Goal: Contribute content: Contribute content

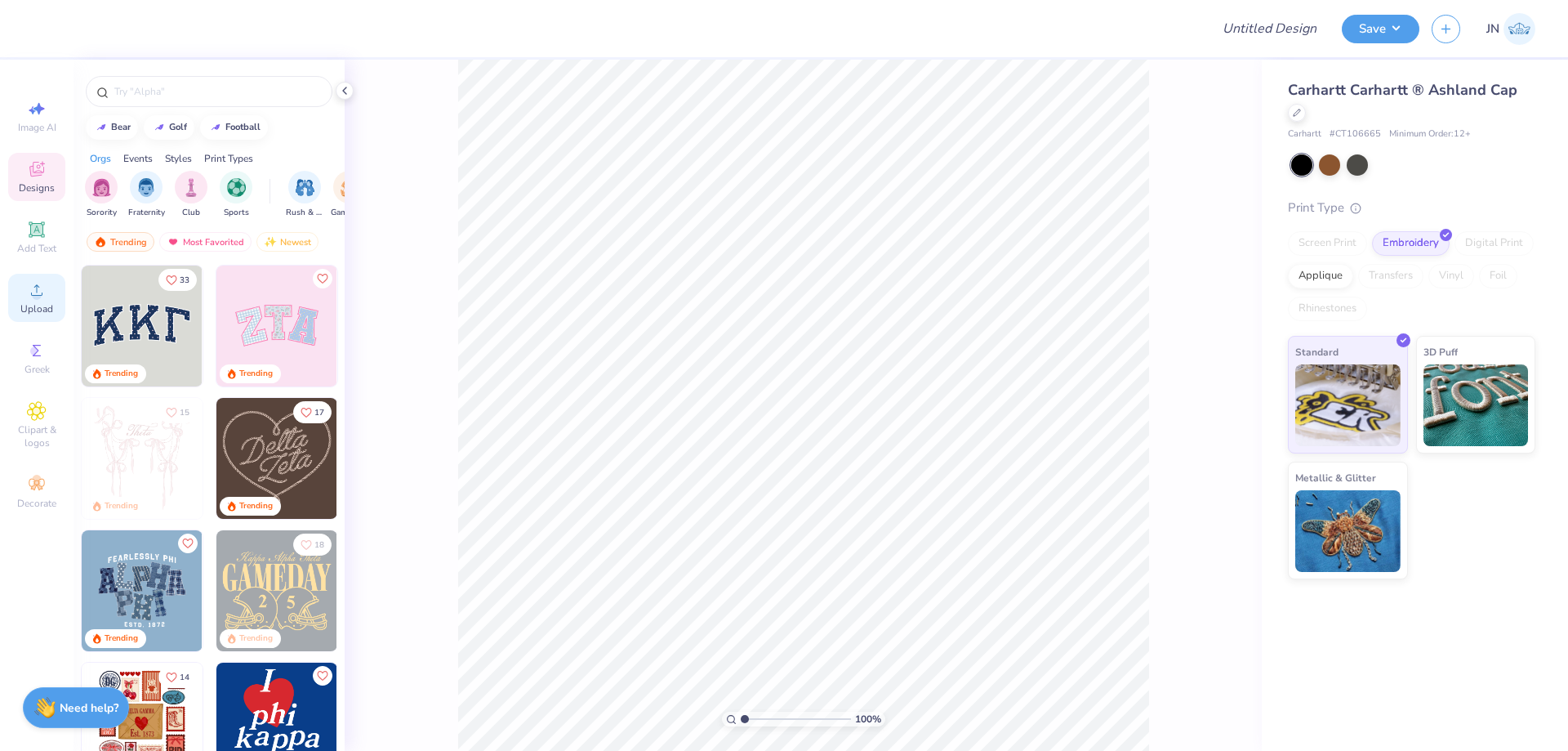
click at [22, 286] on div "Upload" at bounding box center [37, 298] width 57 height 48
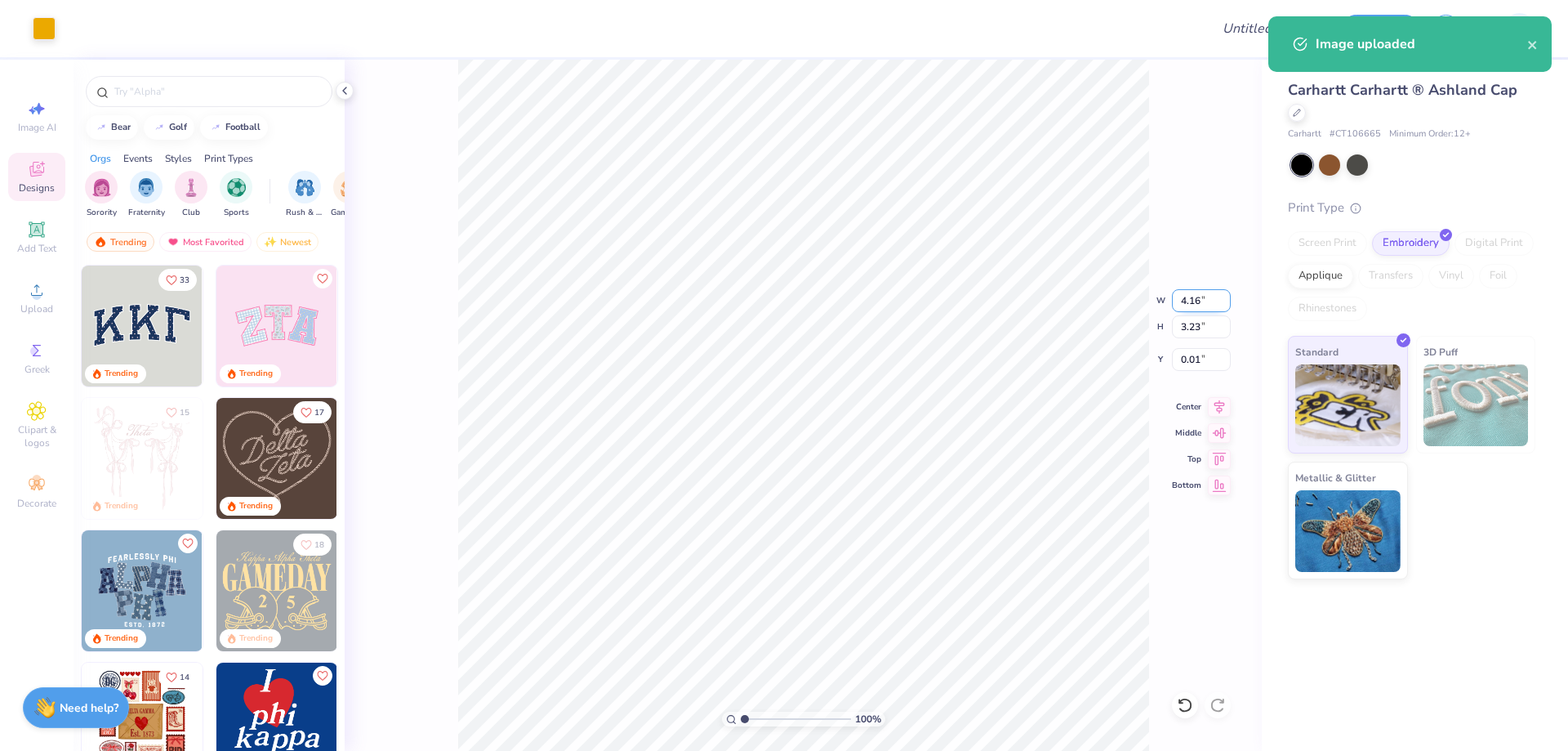
click at [1193, 300] on input "4.16" at bounding box center [1202, 301] width 59 height 23
type input "3.00"
type input "2.33"
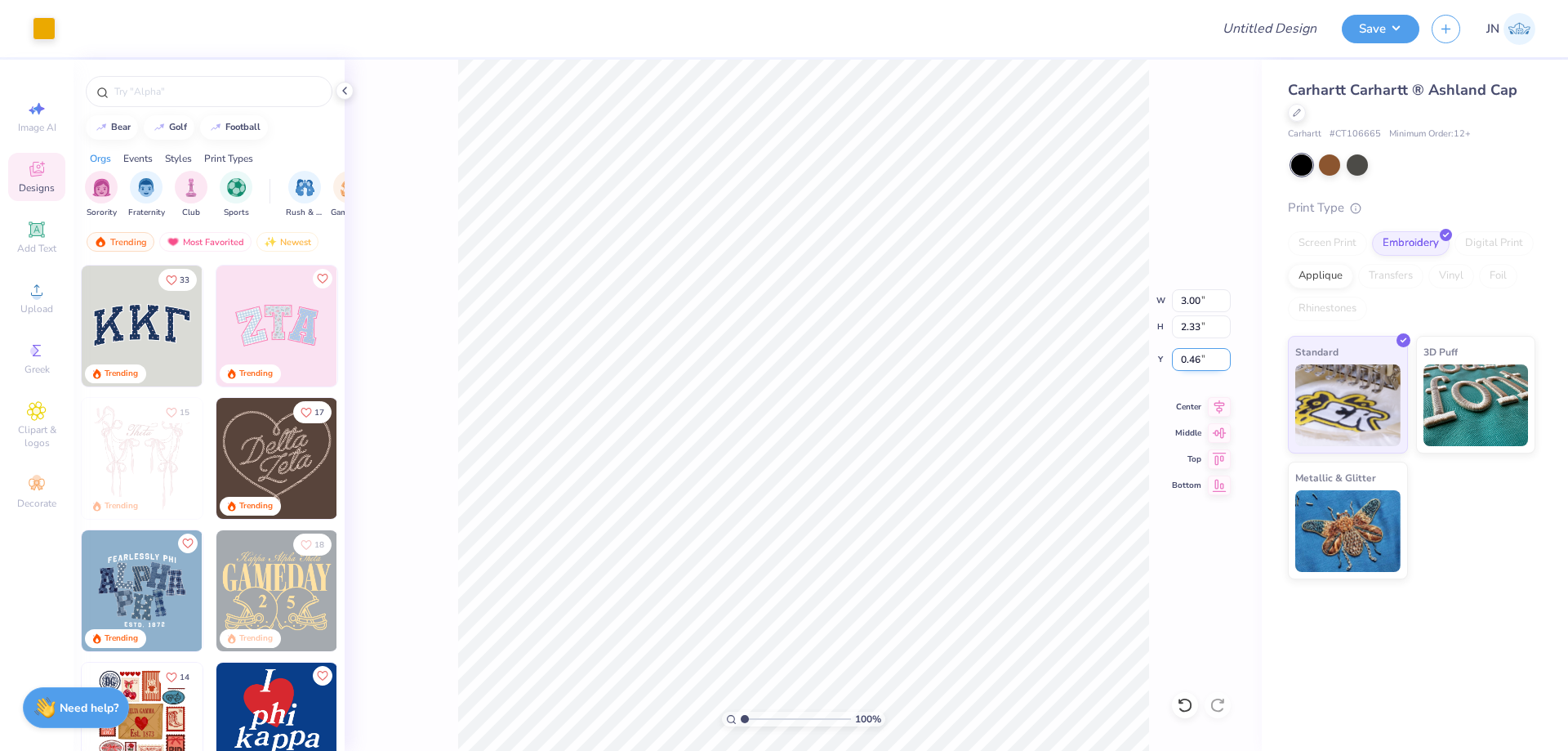
click at [1194, 361] on input "0.46" at bounding box center [1202, 359] width 59 height 23
type input "0.13"
click at [29, 246] on span "Add Text" at bounding box center [37, 248] width 39 height 13
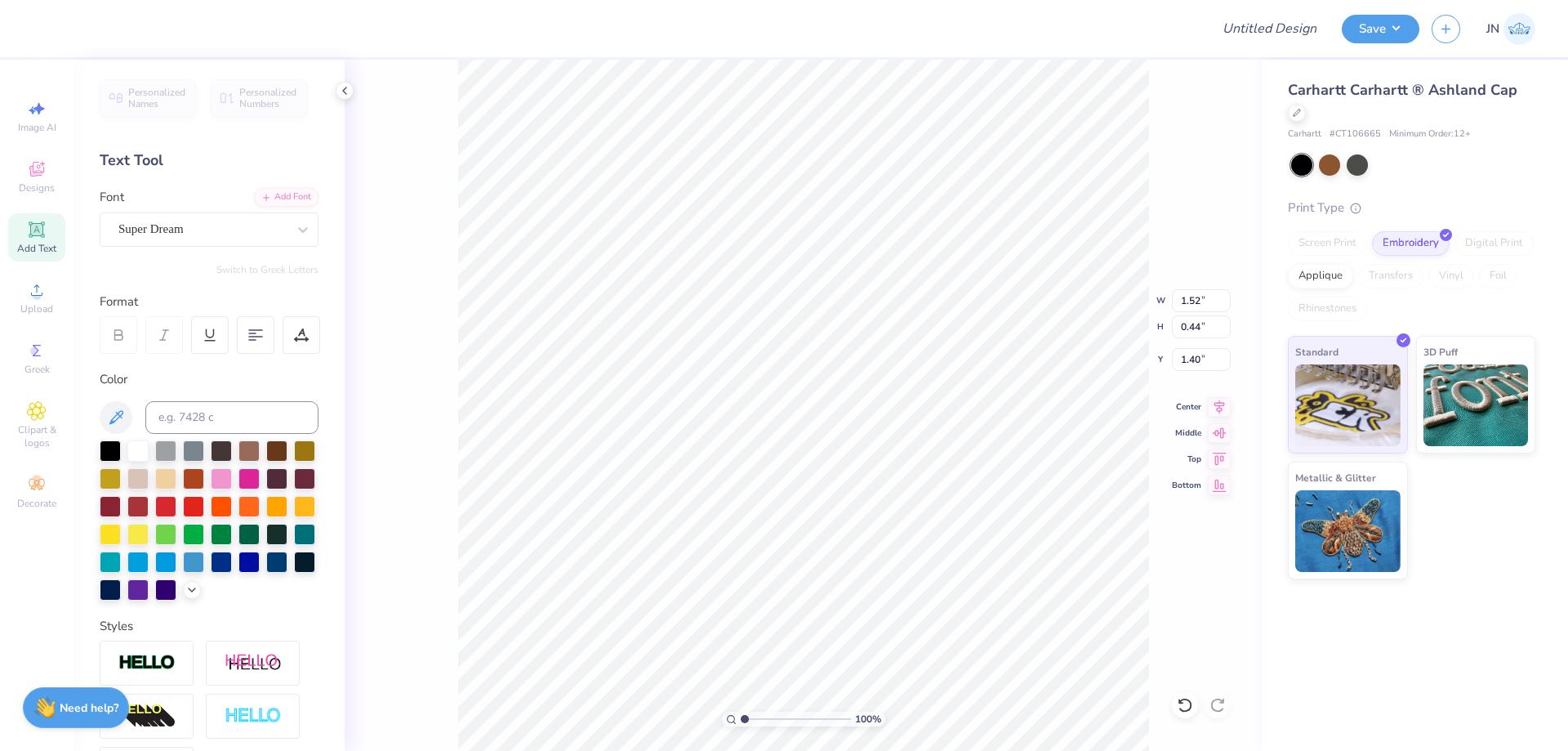
scroll to position [14, 2]
type textarea "1914"
click at [157, 235] on div "Super Dream" at bounding box center [202, 228] width 171 height 25
click at [165, 351] on span at bounding box center [149, 358] width 56 height 18
type input "bebas"
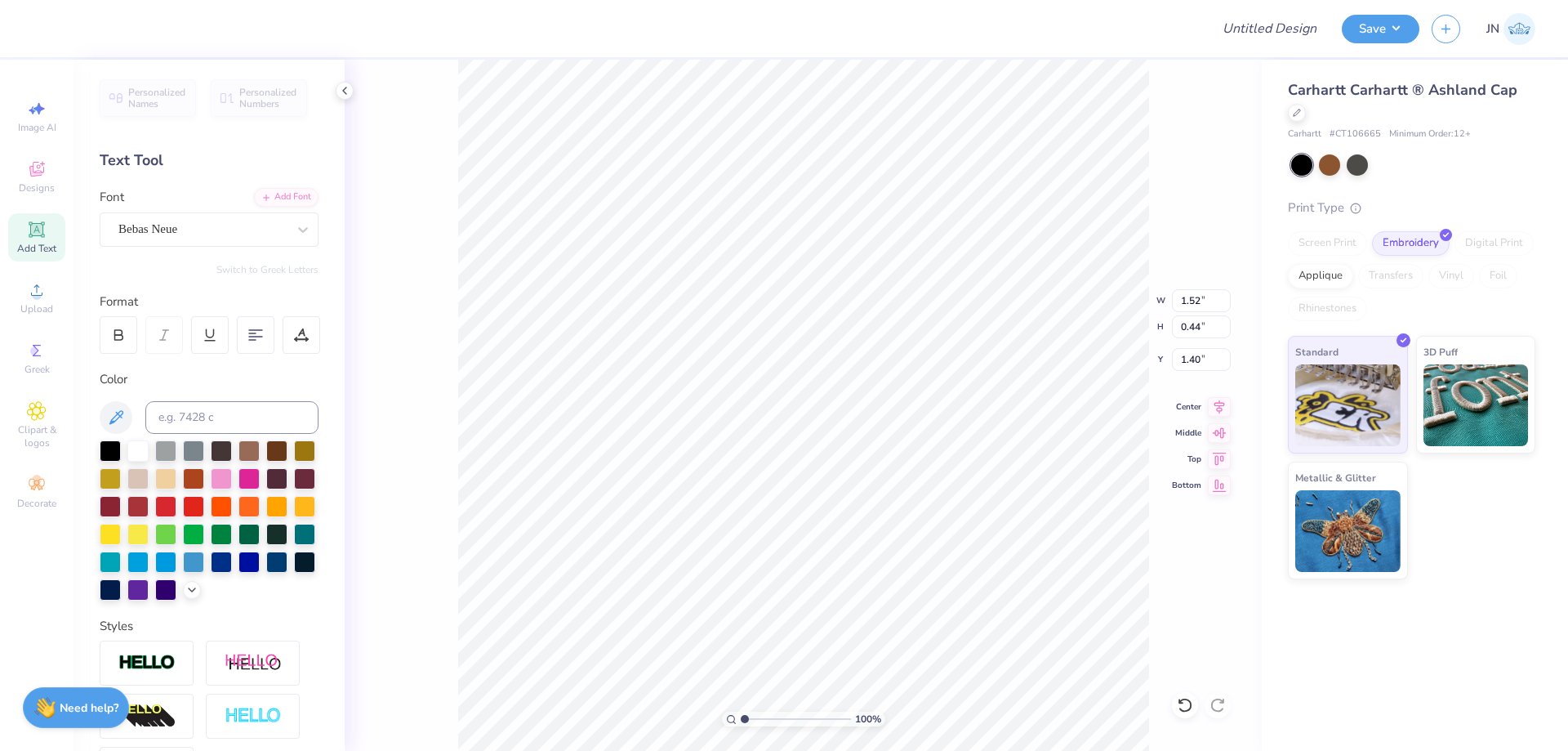
scroll to position [14, 3]
click at [175, 424] on input at bounding box center [231, 417] width 173 height 32
type input "124c"
type input "2.6"
click at [762, 718] on input "range" at bounding box center [795, 719] width 110 height 15
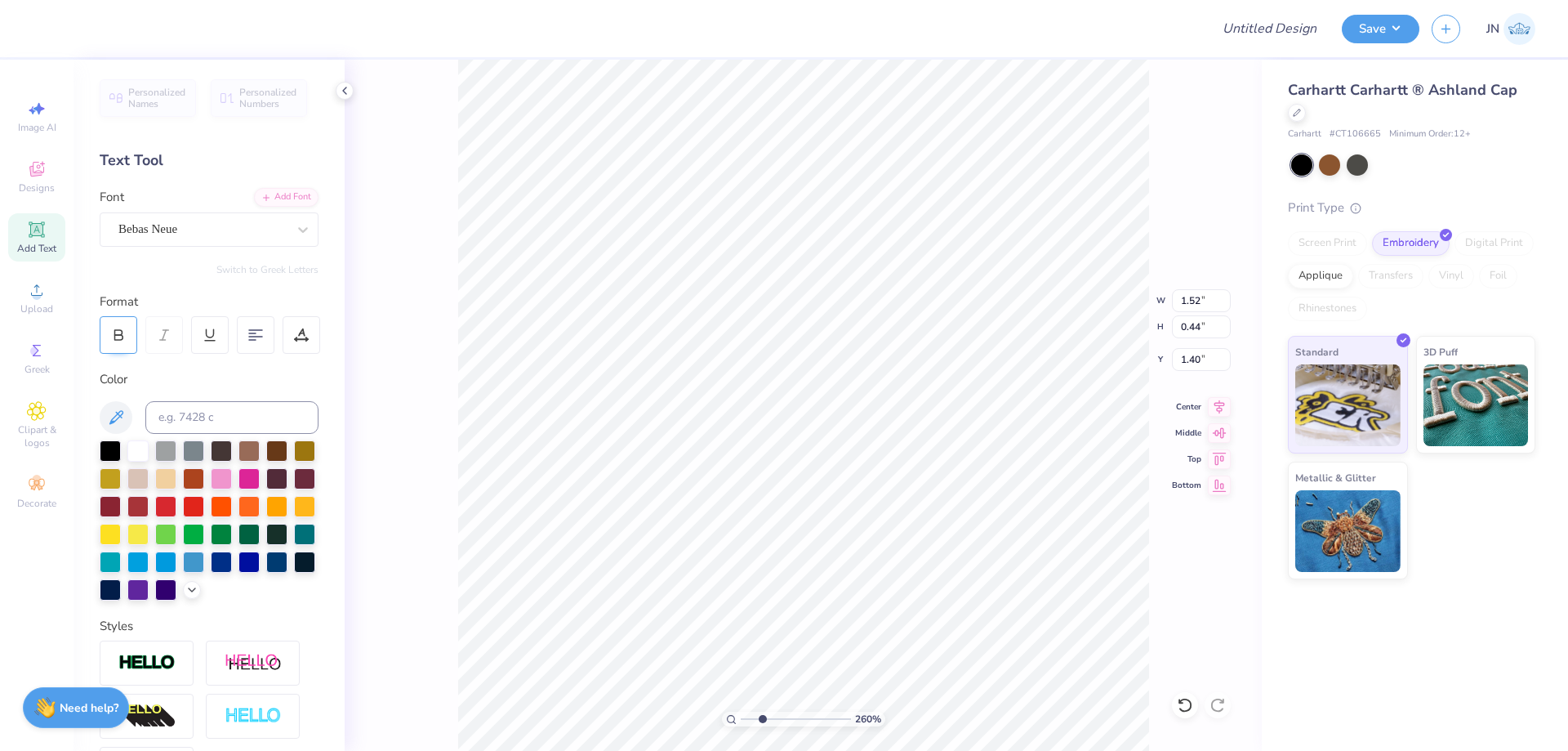
click at [116, 326] on div at bounding box center [118, 335] width 38 height 38
type input "3.00"
type input "2.33"
type input "0.13"
type input "0.92"
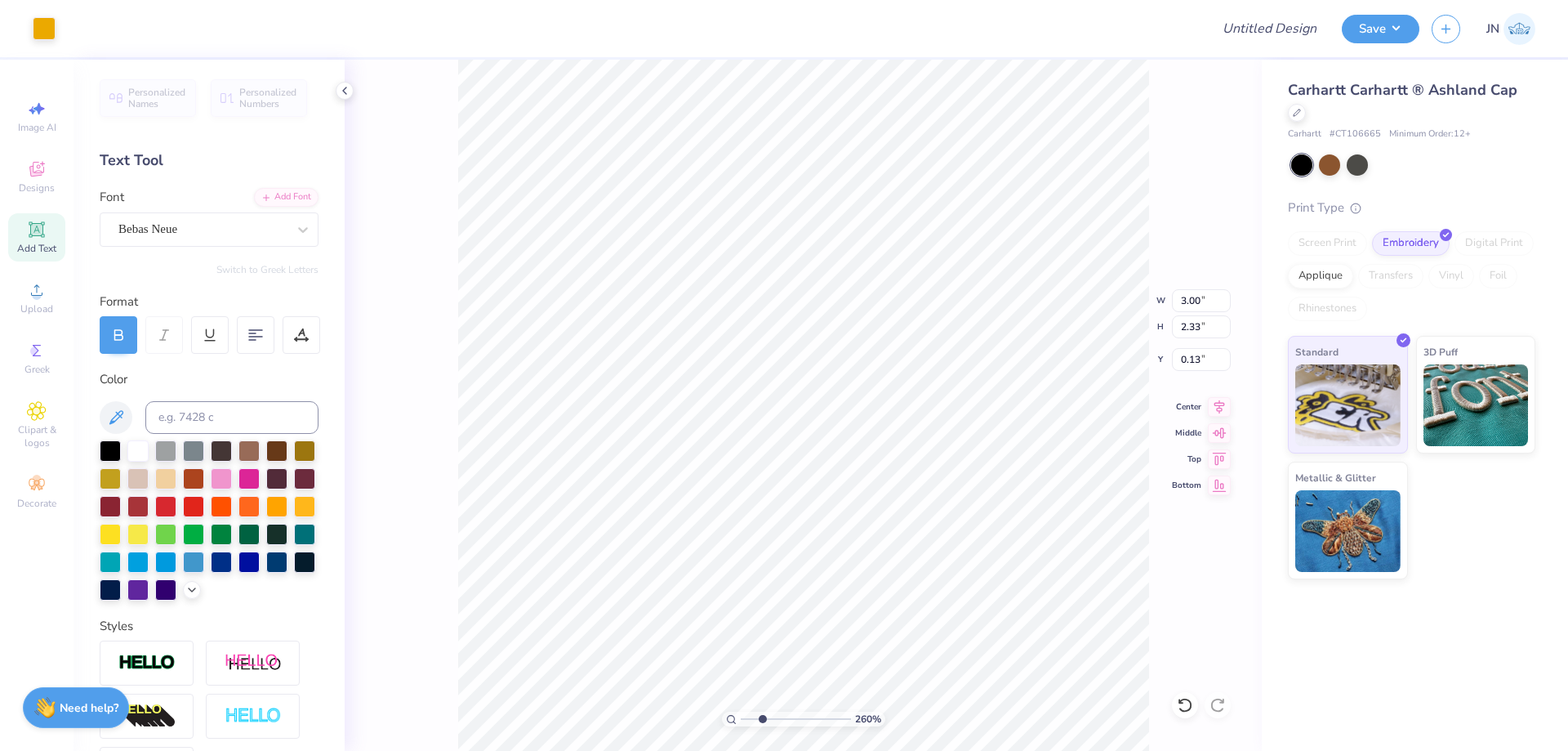
type input "0.45"
type input "1.40"
type input "0.45"
type input "0.22"
type input "0.79"
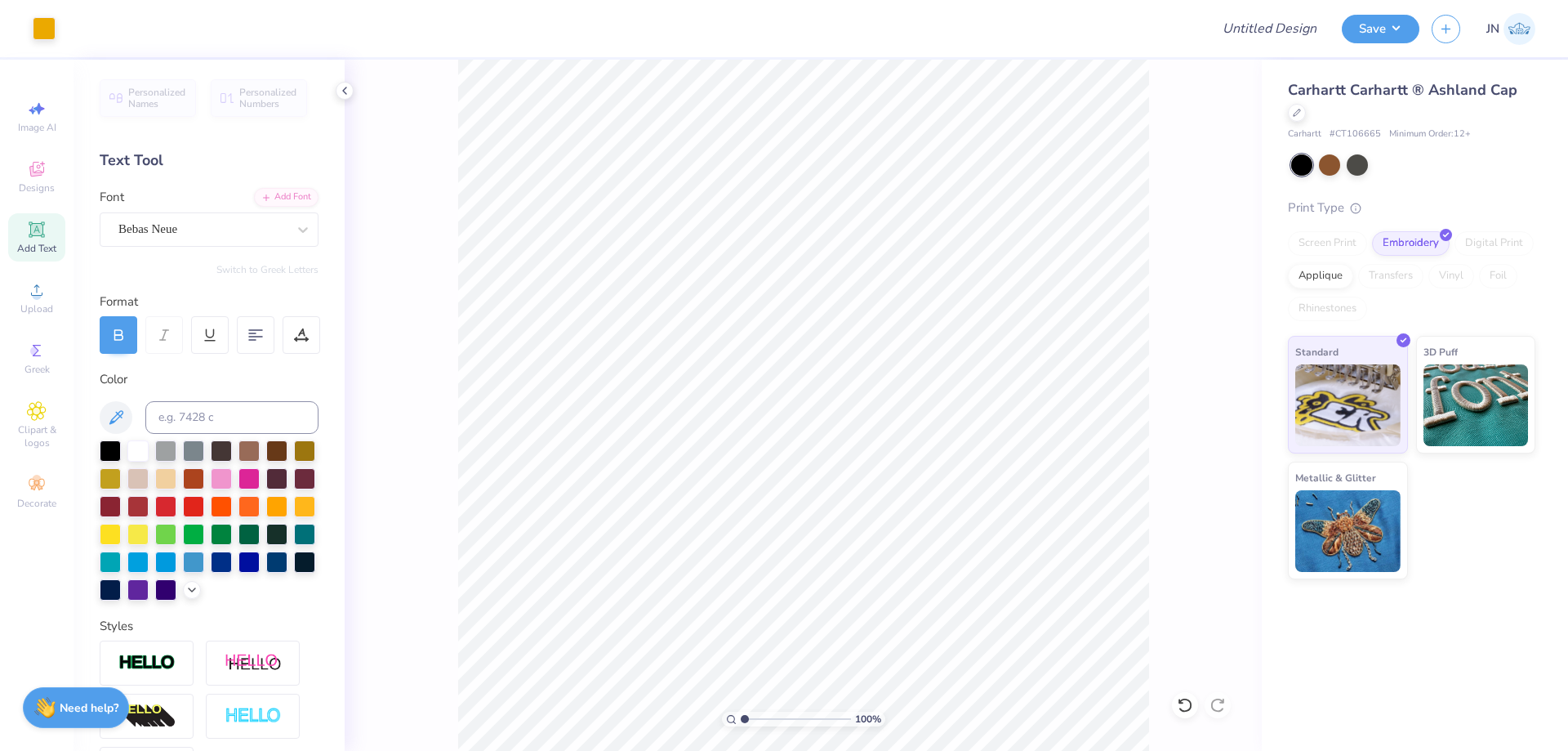
type input "1"
click at [744, 719] on input "range" at bounding box center [795, 719] width 110 height 15
click at [1210, 409] on icon at bounding box center [1219, 404] width 23 height 19
click at [1286, 28] on input "Design Title" at bounding box center [1249, 28] width 160 height 32
paste input "FPS239336"
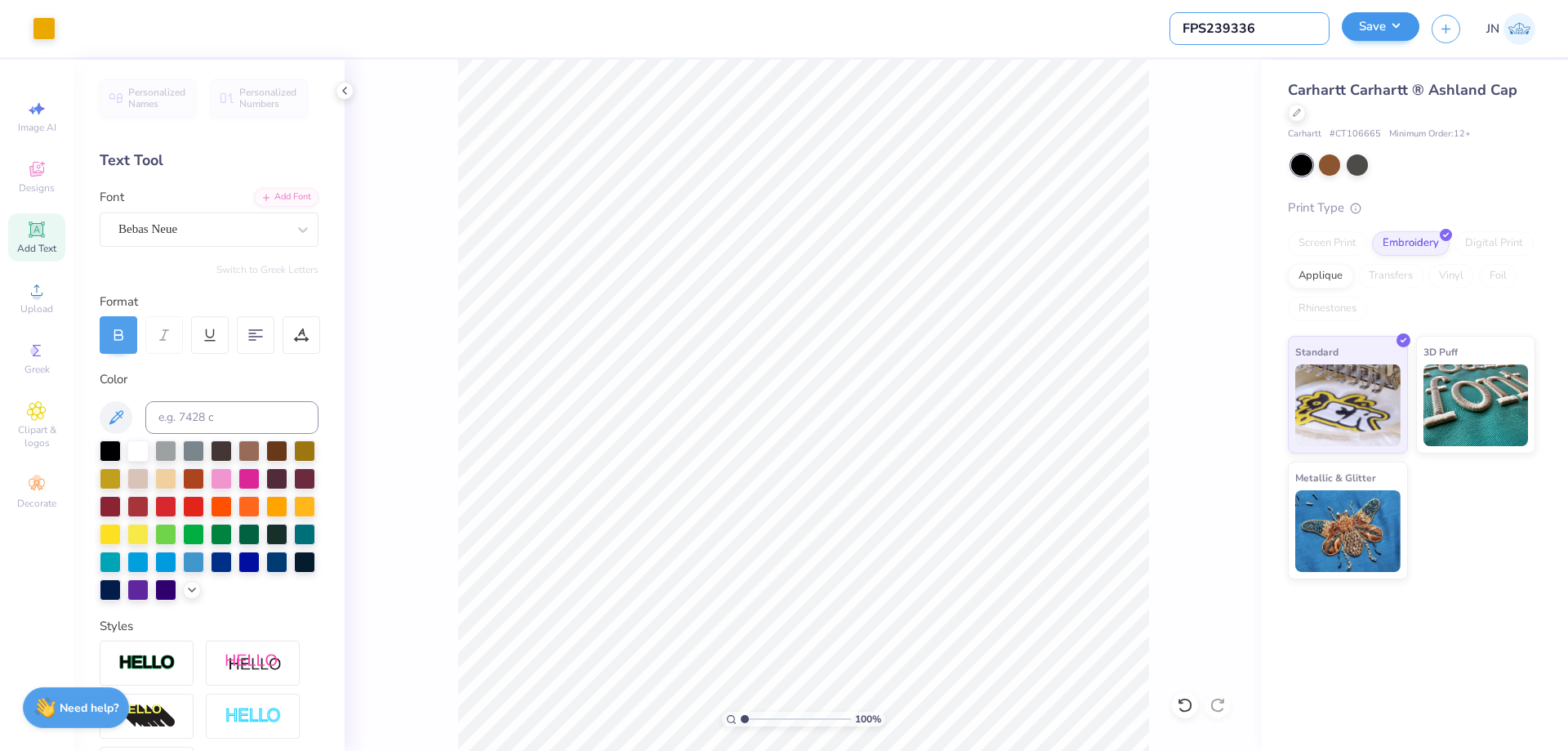
type input "FPS239336"
click at [1354, 25] on button "Save" at bounding box center [1380, 26] width 78 height 29
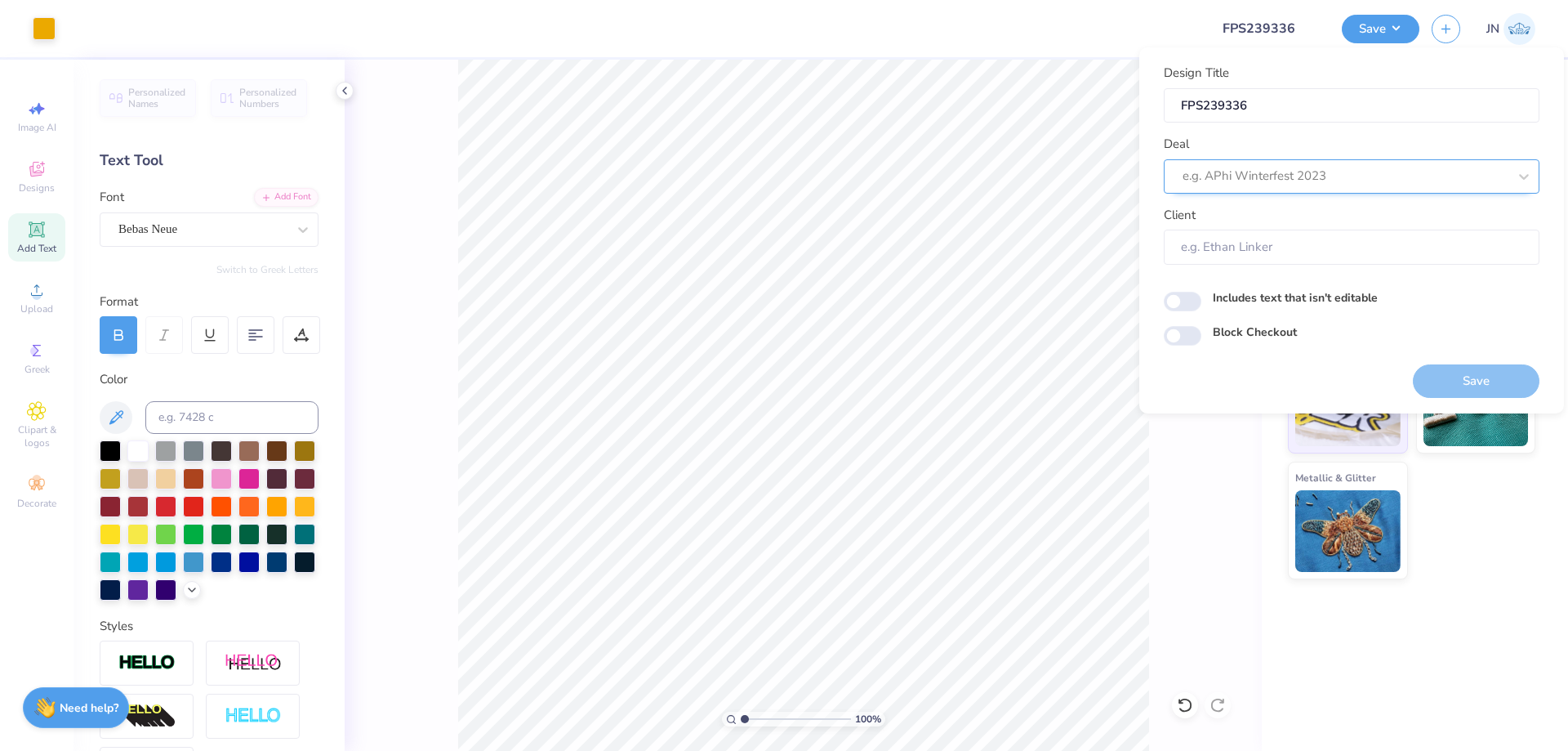
click at [1331, 187] on div "e.g. APhi Winterfest 2023" at bounding box center [1344, 176] width 328 height 25
click at [1298, 213] on div "Design Tool Gallery" at bounding box center [1352, 219] width 362 height 27
type input "design tool gallery"
type input "Design Tool Gallery User"
click at [1445, 363] on div "Save" at bounding box center [1476, 372] width 127 height 52
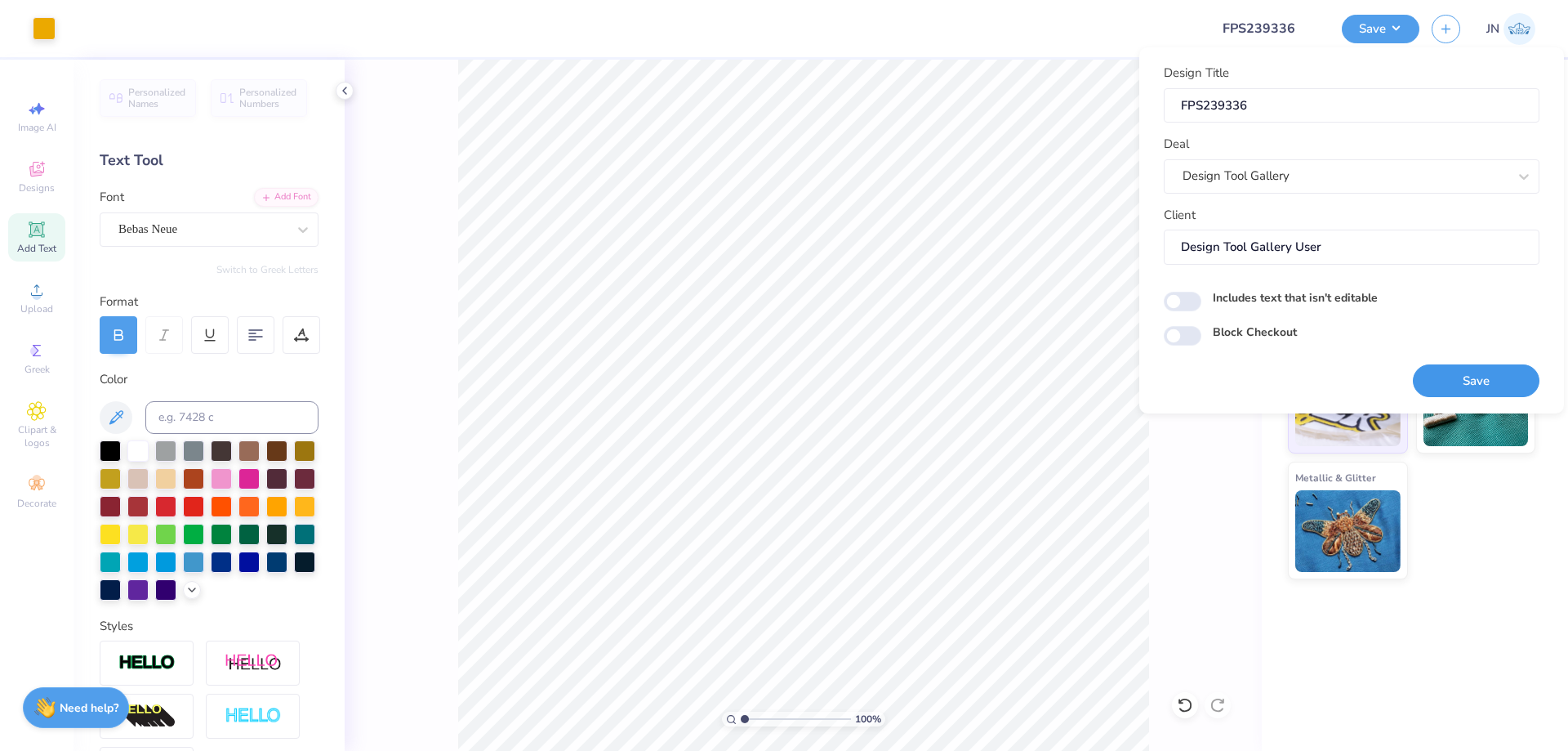
click at [1445, 365] on button "Save" at bounding box center [1476, 381] width 127 height 33
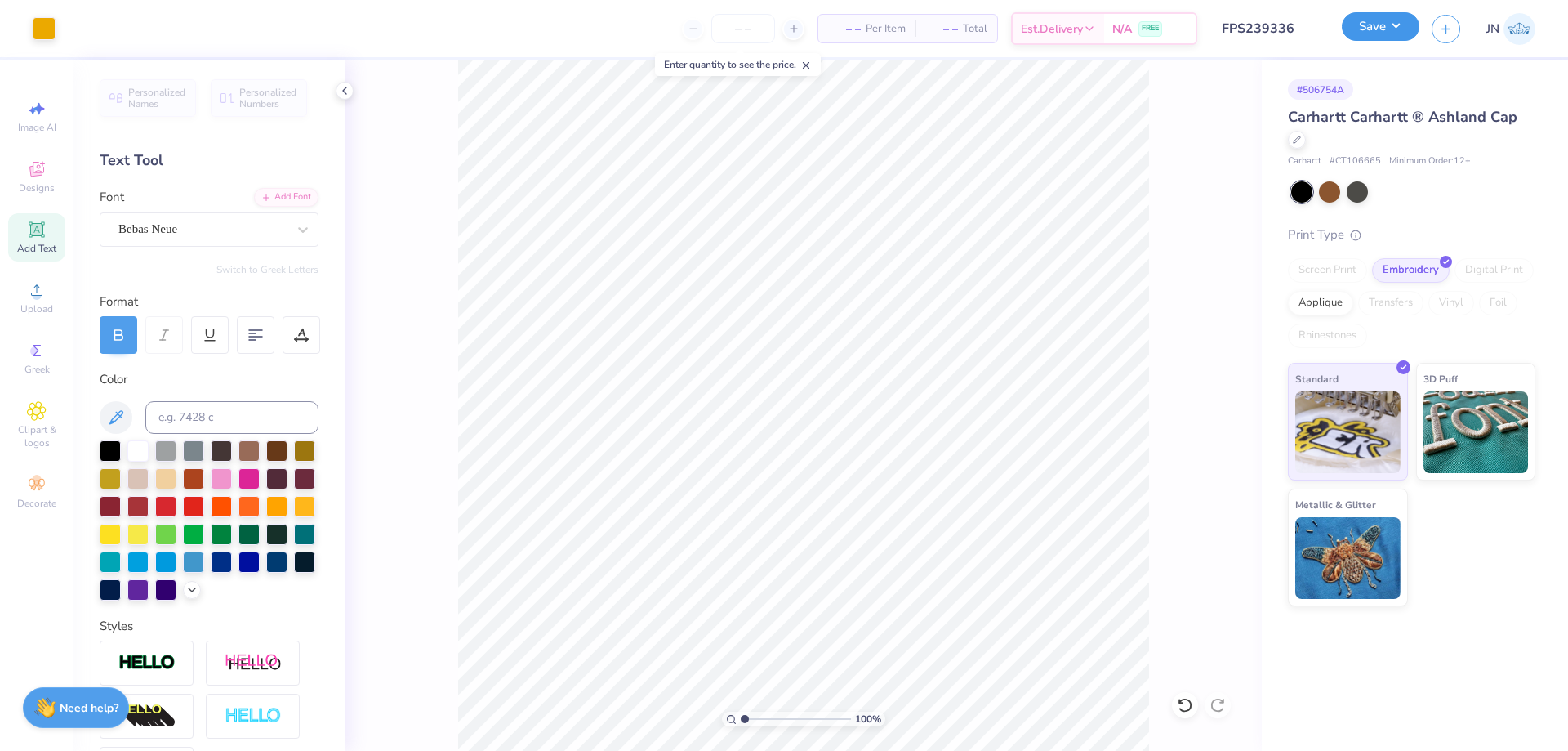
click at [1361, 22] on button "Save" at bounding box center [1380, 26] width 78 height 29
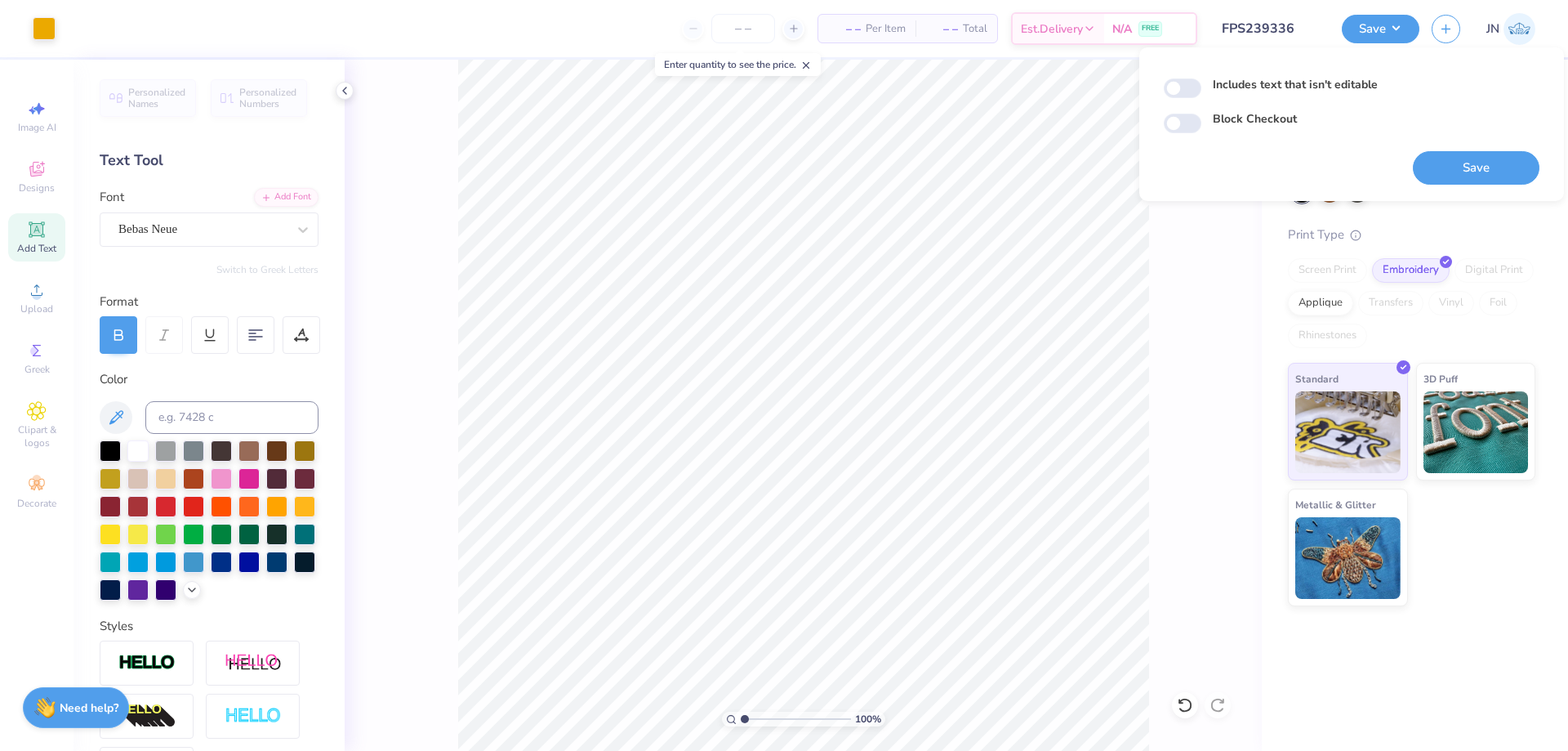
click at [1216, 283] on div "100 %" at bounding box center [803, 404] width 917 height 691
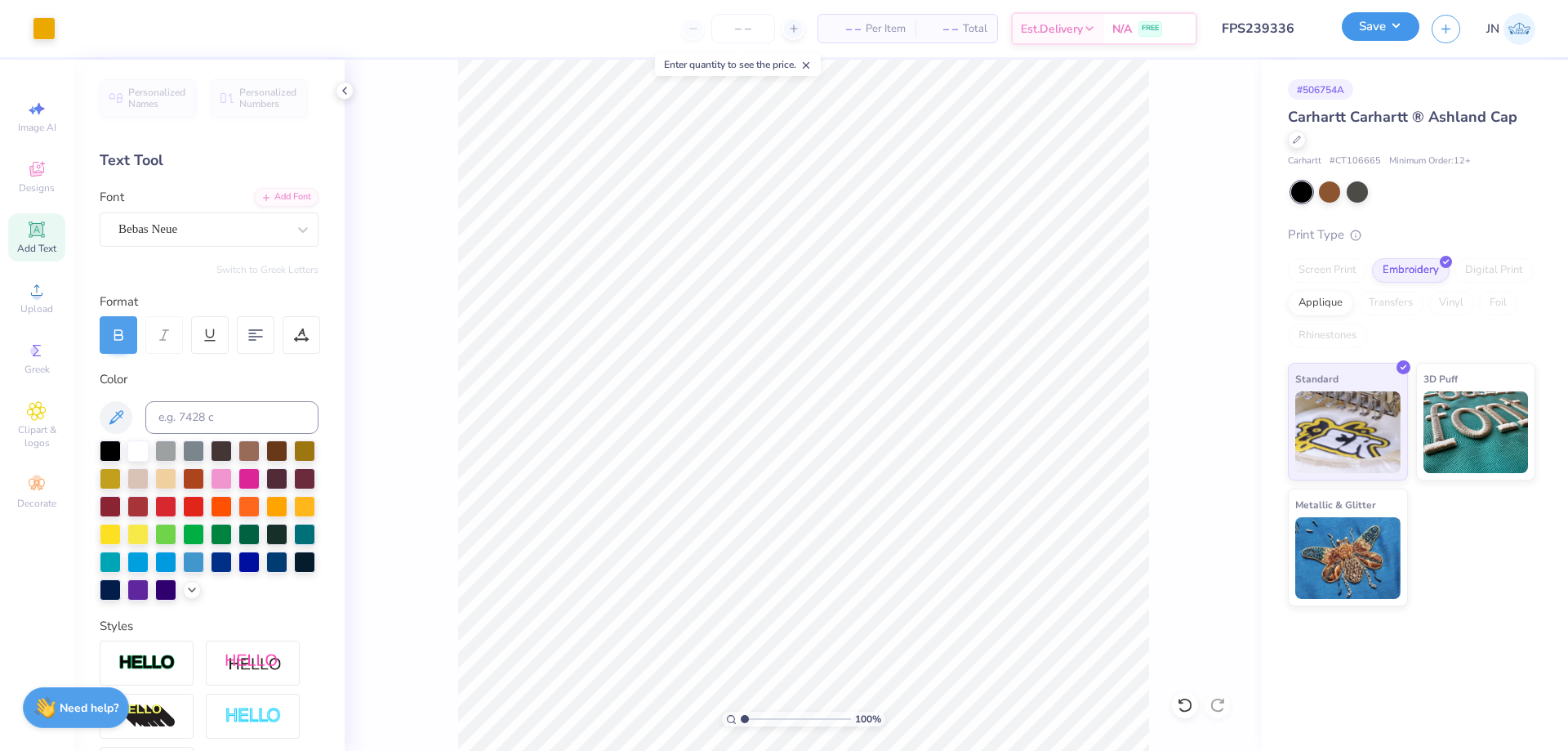
click at [1383, 40] on button "Save" at bounding box center [1380, 26] width 78 height 29
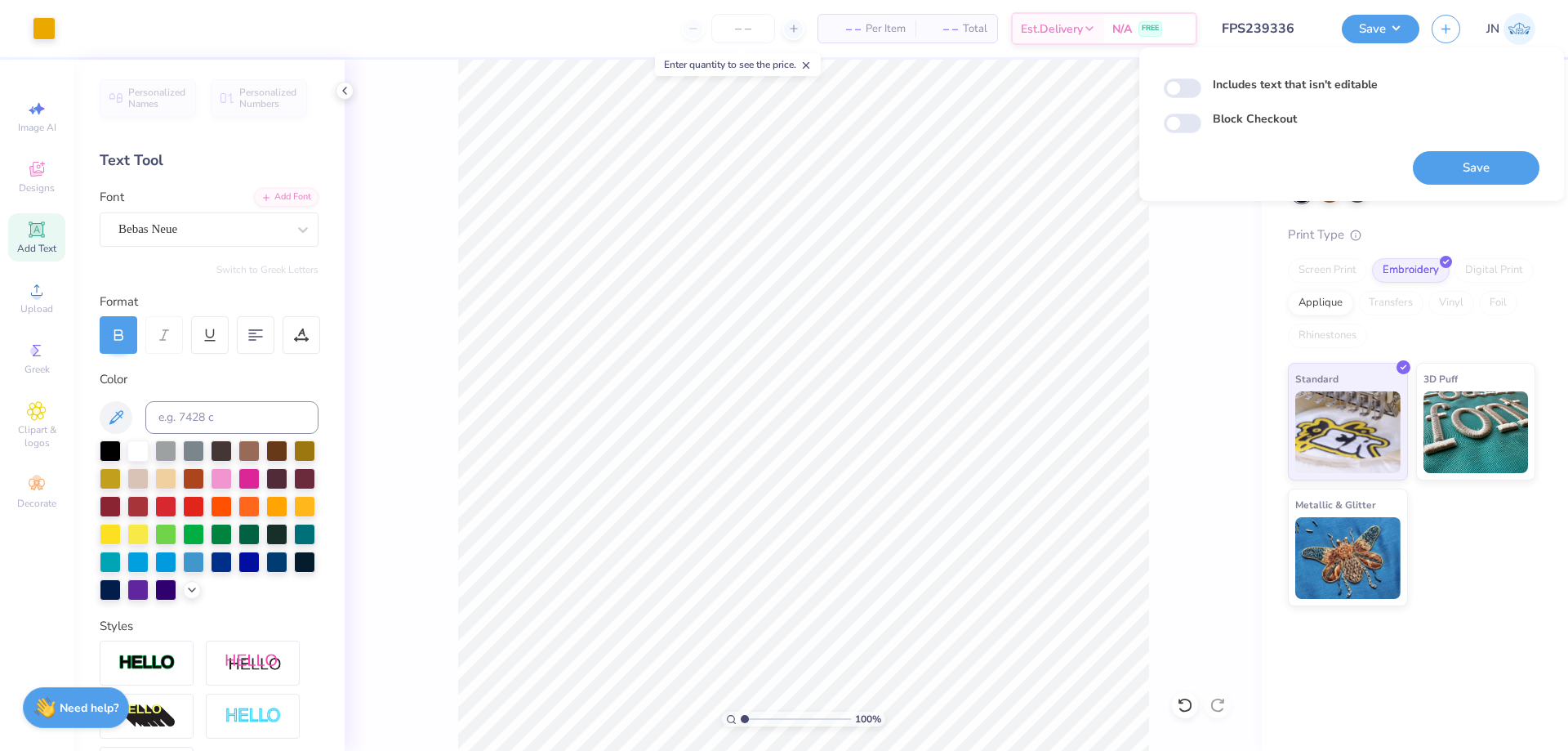
click at [1158, 87] on div "Includes text that isn't editable Block Checkout Save" at bounding box center [1351, 124] width 424 height 154
click at [1172, 89] on input "Includes text that isn't editable" at bounding box center [1182, 88] width 38 height 19
checkbox input "true"
click at [1445, 165] on button "Save" at bounding box center [1476, 167] width 127 height 33
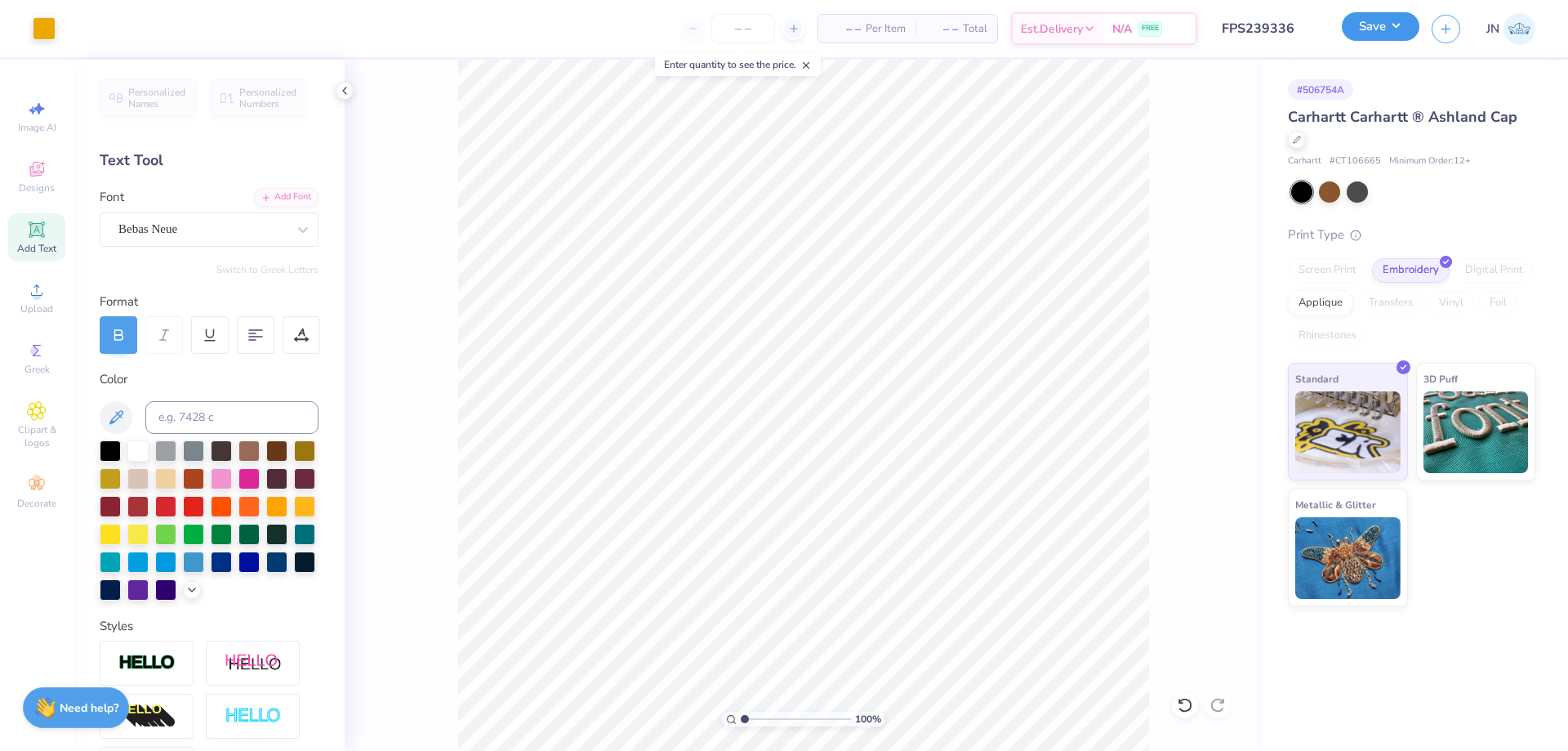
click at [1393, 29] on button "Save" at bounding box center [1380, 26] width 78 height 29
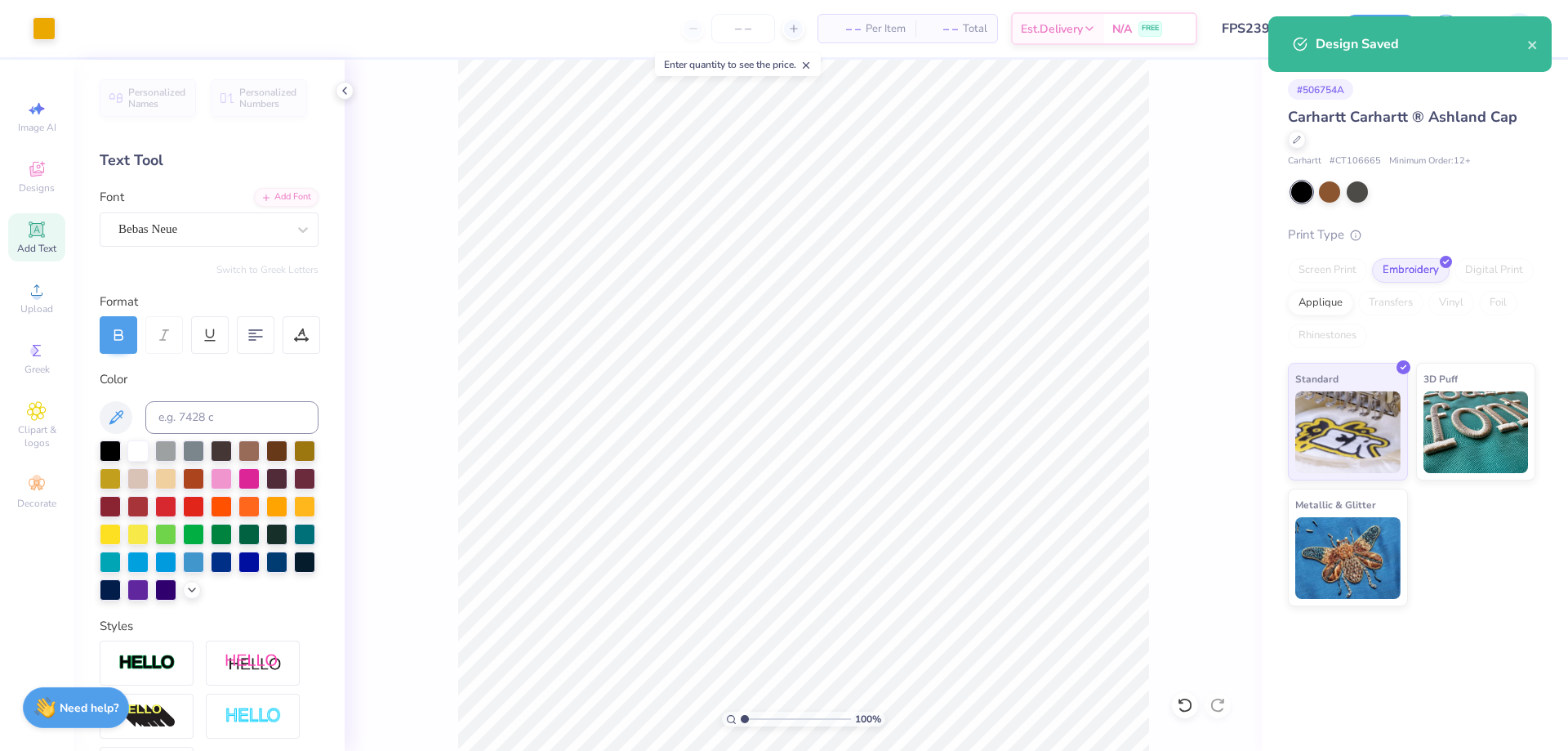
click at [587, 32] on div "– – Per Item – – Total Est. Delivery N/A FREE" at bounding box center [632, 29] width 1130 height 57
click at [1231, 31] on input "FPS239336" at bounding box center [1249, 28] width 160 height 32
